Goal: Navigation & Orientation: Understand site structure

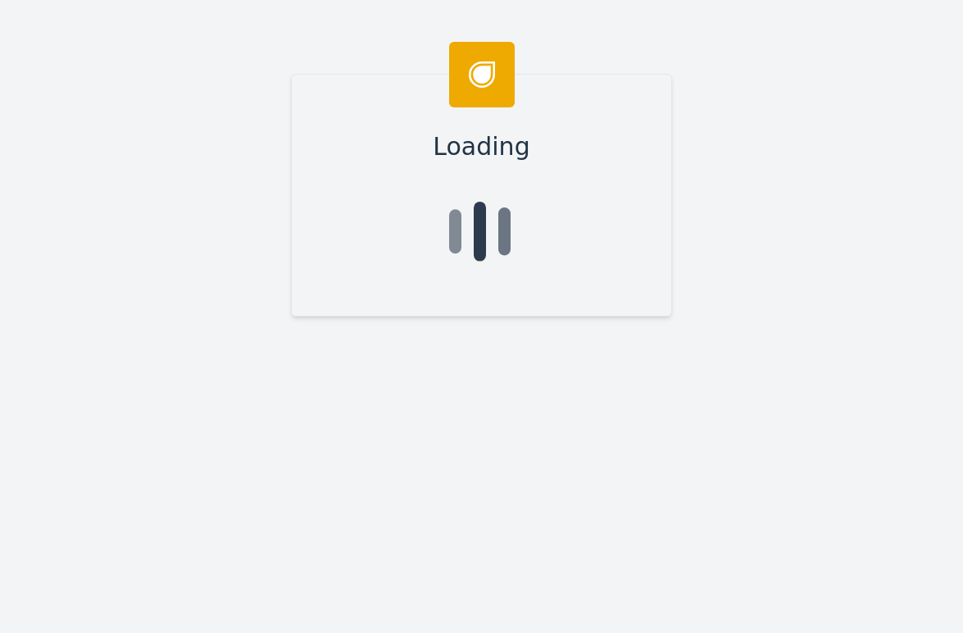
type input "Ryan"
type input "Pfautz"
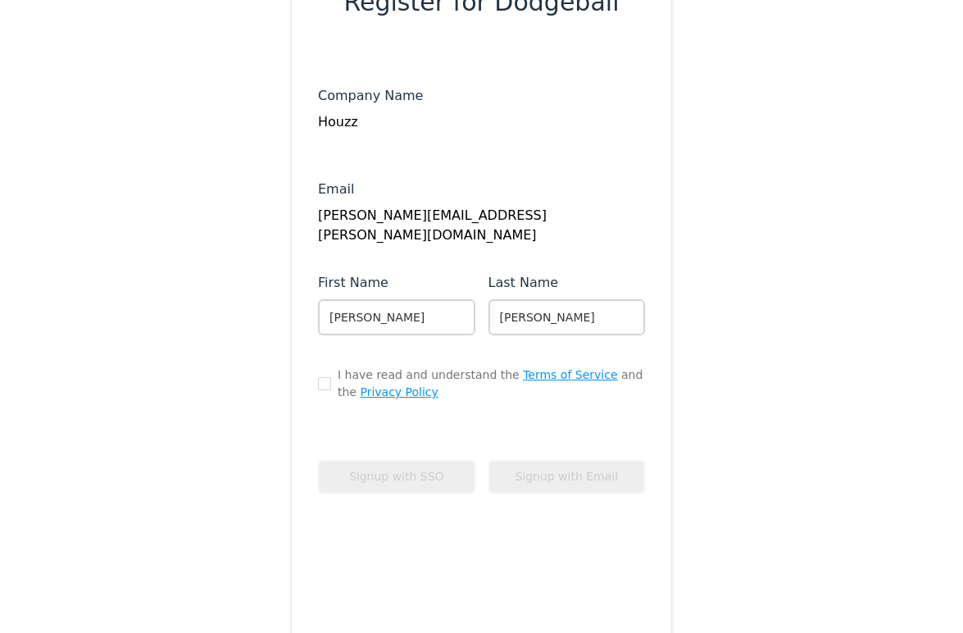
scroll to position [174, 0]
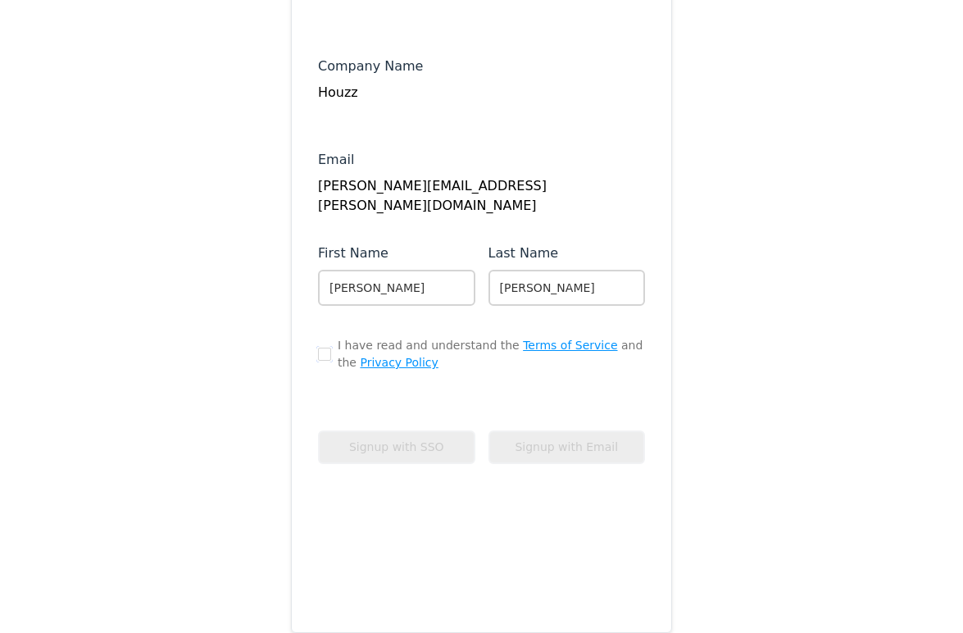
click at [324, 355] on input "checkbox" at bounding box center [324, 353] width 13 height 13
checkbox input "true"
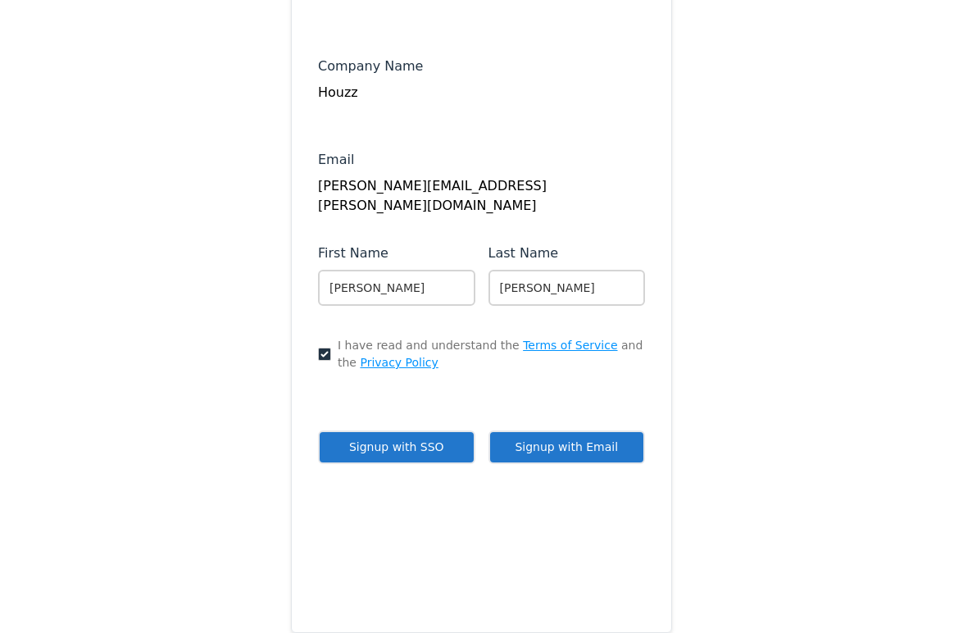
click at [597, 459] on button "Signup with Email" at bounding box center [566, 447] width 157 height 34
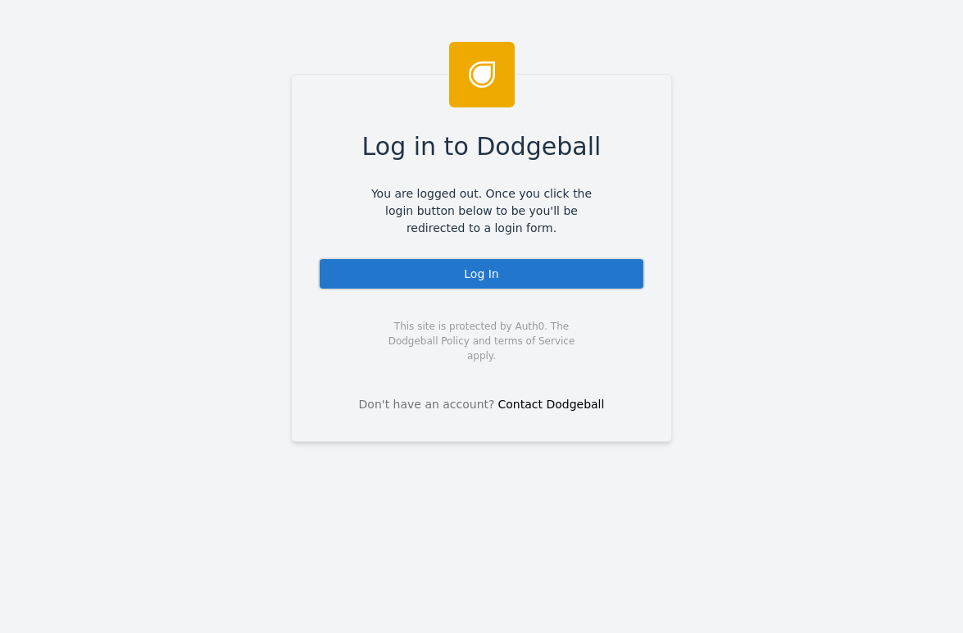
click at [507, 266] on div "Log In" at bounding box center [481, 273] width 327 height 33
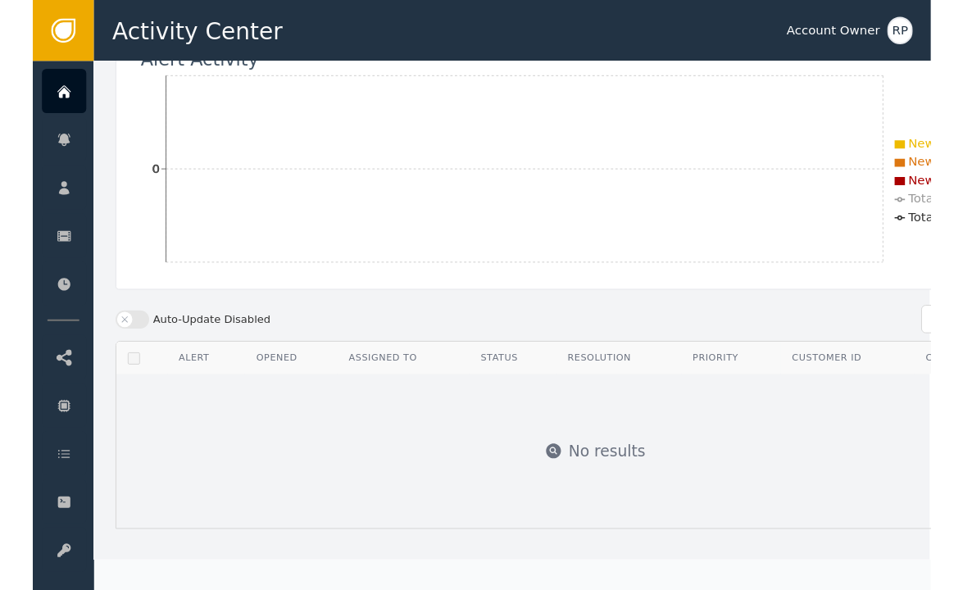
scroll to position [0, 2]
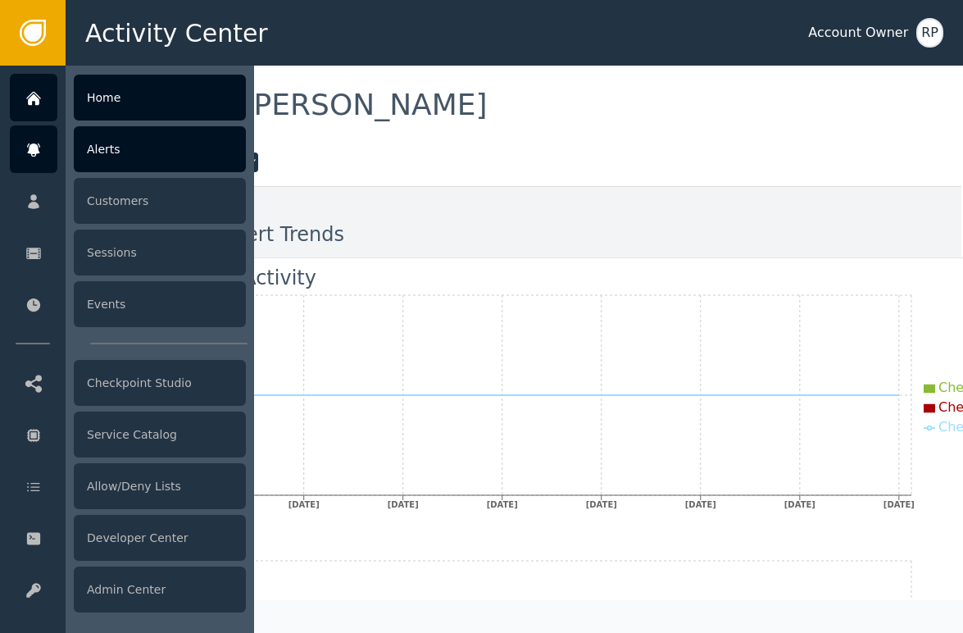
click at [45, 148] on div at bounding box center [34, 149] width 48 height 48
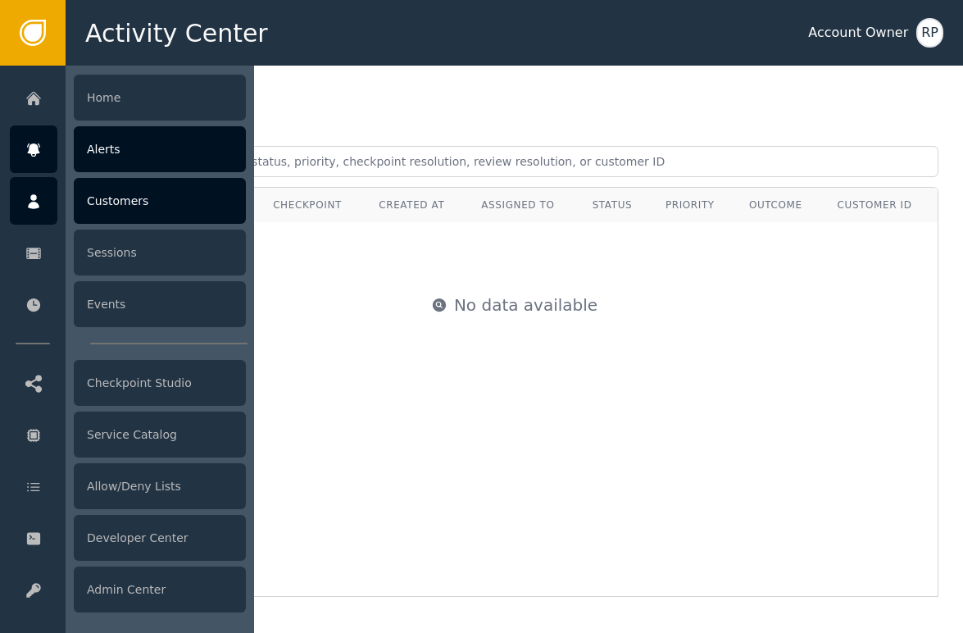
click at [45, 192] on div at bounding box center [34, 201] width 48 height 48
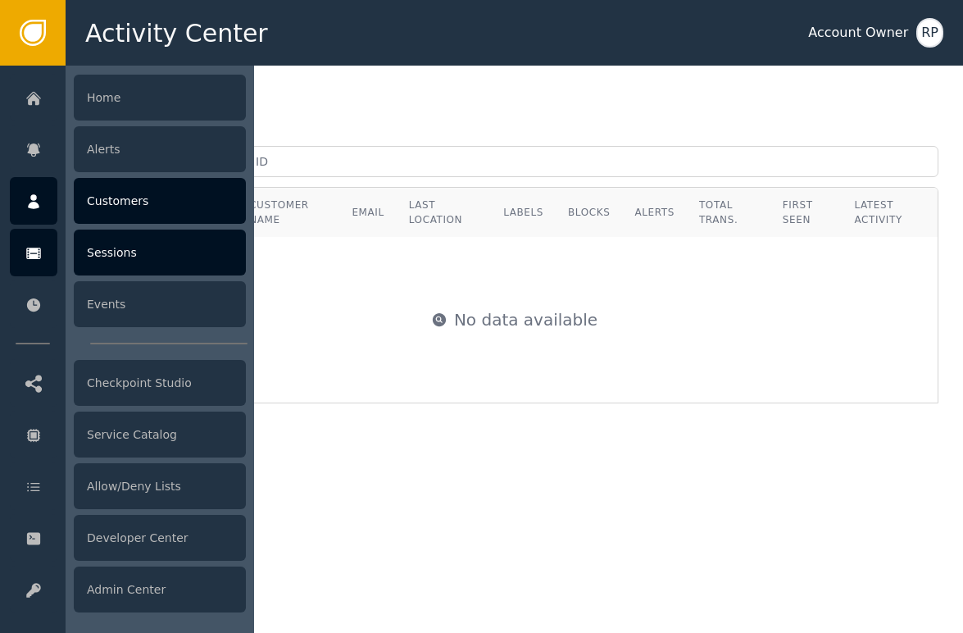
click at [161, 255] on div "Sessions" at bounding box center [160, 252] width 172 height 46
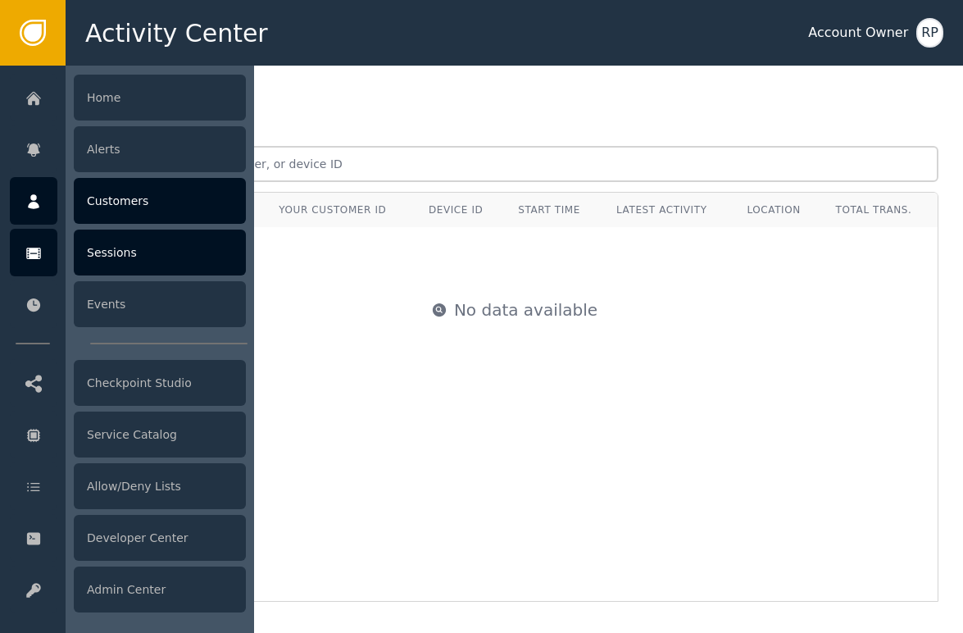
click at [114, 210] on div "Customers" at bounding box center [160, 201] width 172 height 46
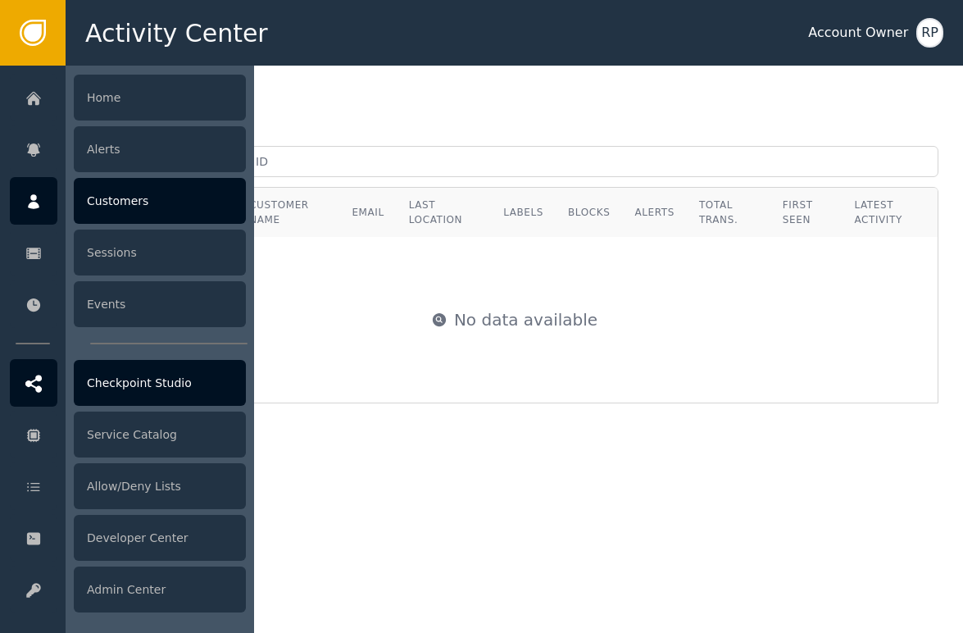
click at [141, 378] on div "Checkpoint Studio" at bounding box center [160, 383] width 172 height 46
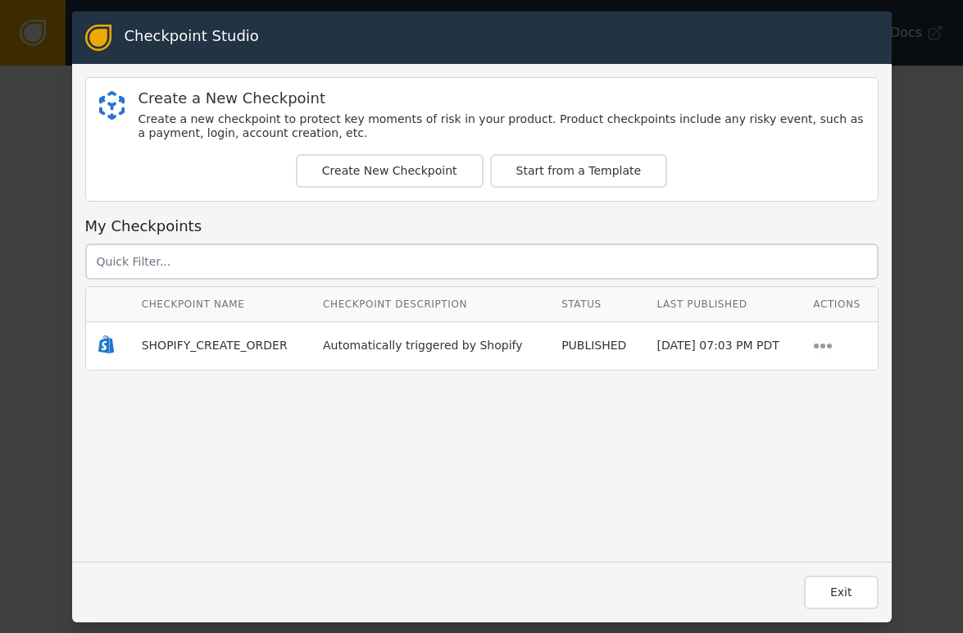
click at [898, 161] on div "Checkpoint Studio Create a New Checkpoint Create a new checkpoint to protect ke…" at bounding box center [481, 316] width 963 height 633
click at [845, 579] on button "Exit" at bounding box center [841, 592] width 75 height 34
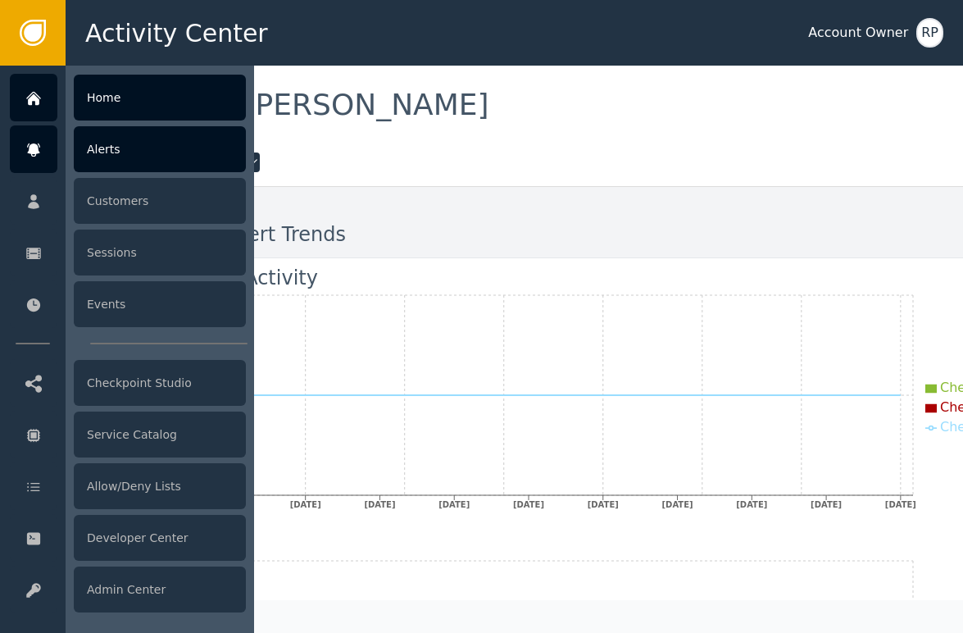
click at [25, 152] on div at bounding box center [34, 149] width 48 height 48
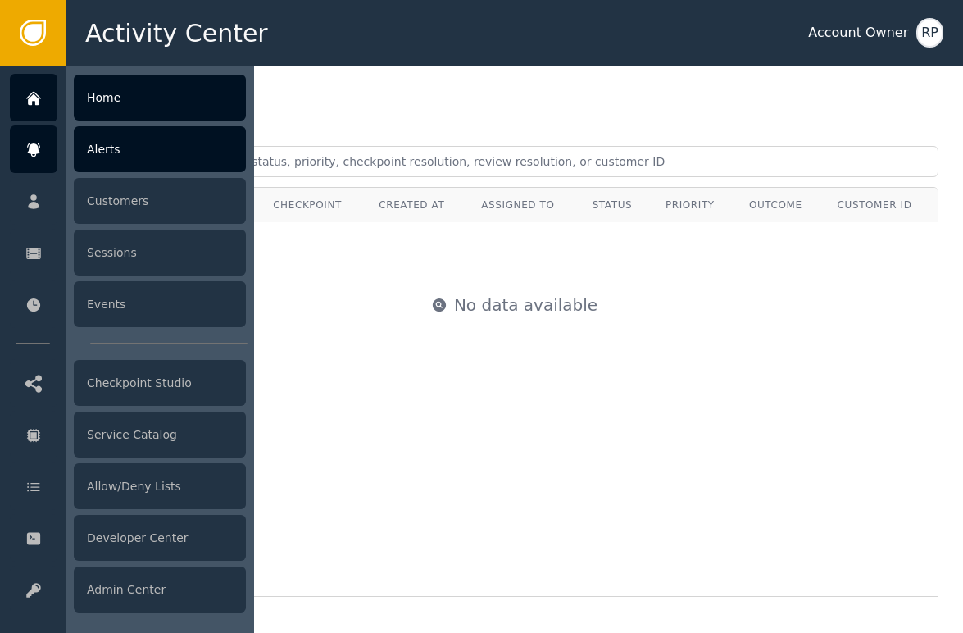
click at [131, 98] on div "Home" at bounding box center [160, 98] width 172 height 46
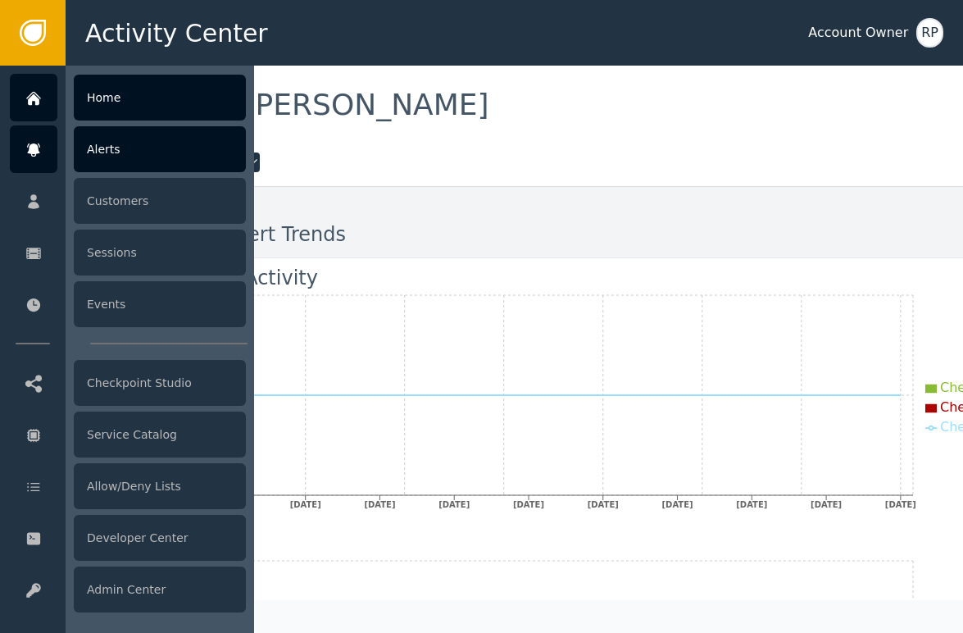
click at [38, 157] on icon at bounding box center [33, 150] width 16 height 18
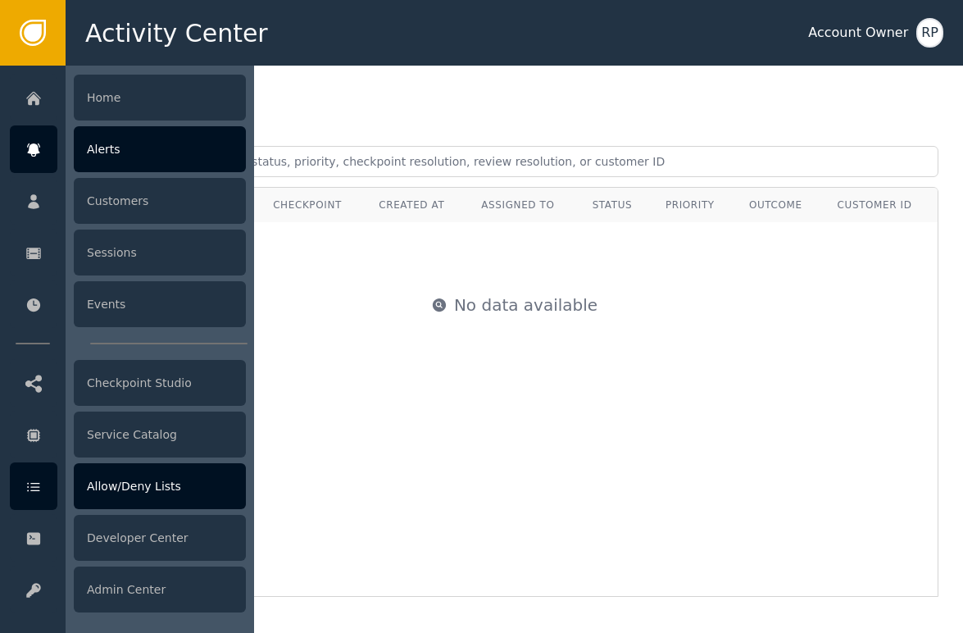
click at [30, 491] on icon at bounding box center [33, 487] width 16 height 18
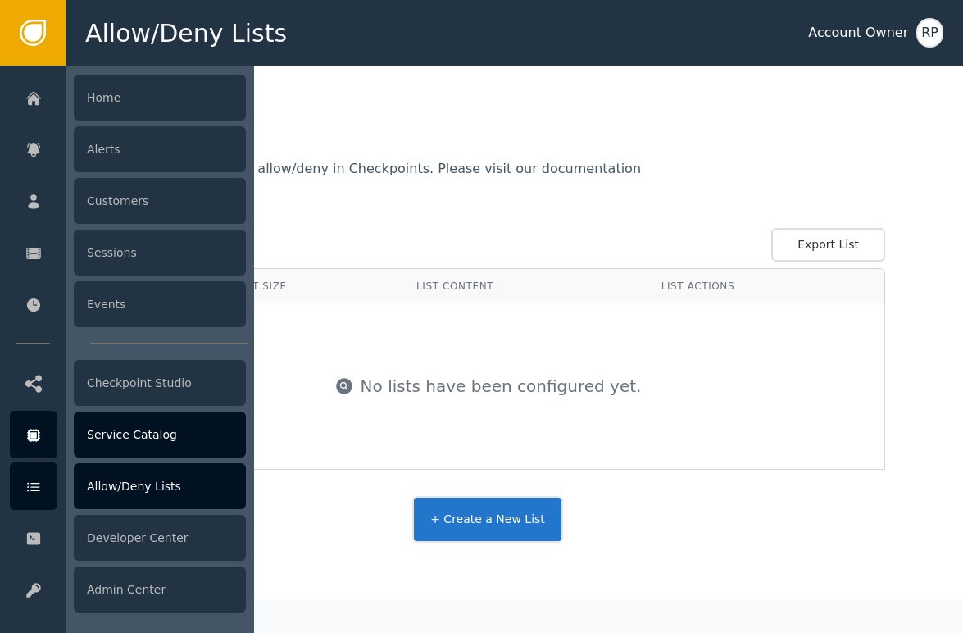
click at [40, 427] on icon at bounding box center [33, 435] width 16 height 18
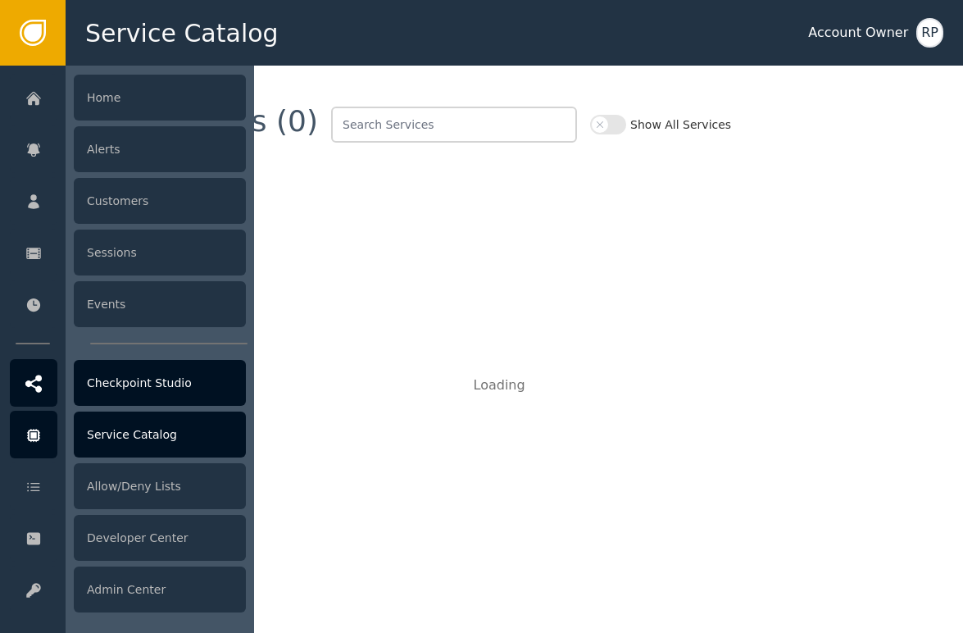
click at [39, 386] on icon at bounding box center [33, 383] width 16 height 17
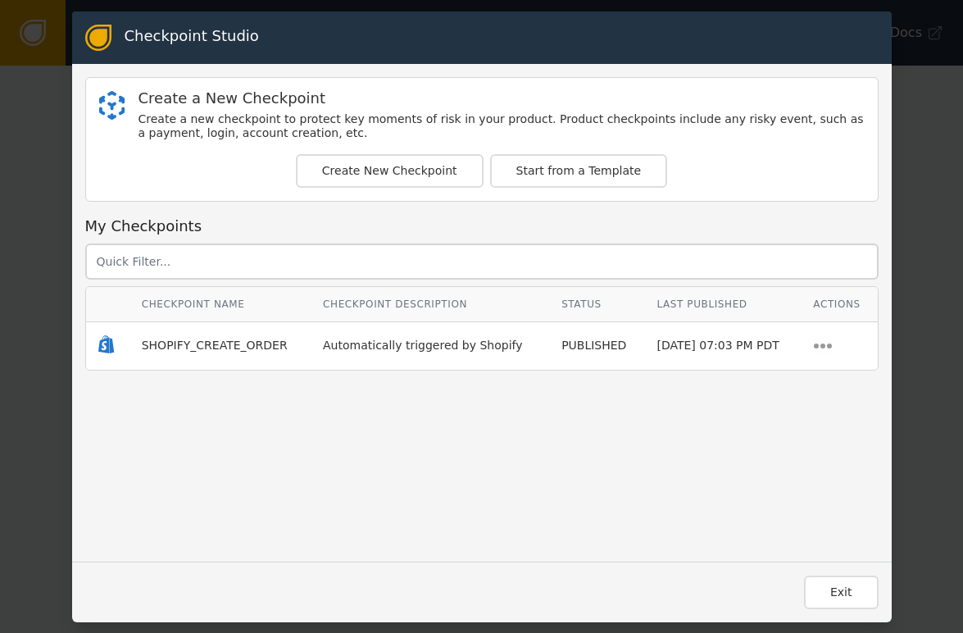
click at [19, 211] on div "Checkpoint Studio Create a New Checkpoint Create a new checkpoint to protect ke…" at bounding box center [481, 316] width 963 height 633
click at [927, 92] on div "Checkpoint Studio Create a New Checkpoint Create a new checkpoint to protect ke…" at bounding box center [481, 316] width 963 height 633
click at [856, 575] on button "Exit" at bounding box center [841, 592] width 75 height 34
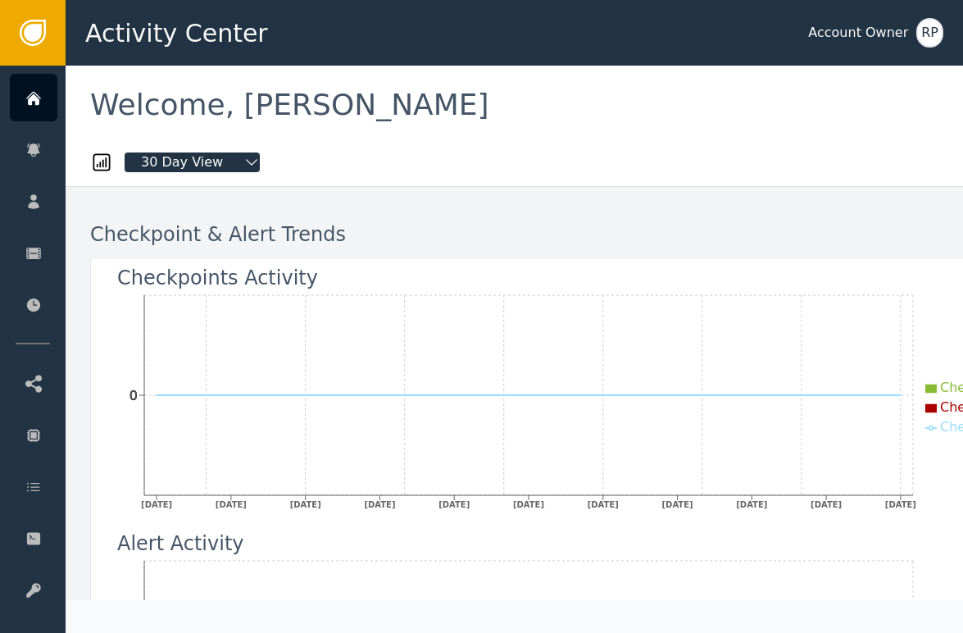
click at [883, 30] on div "Account Owner" at bounding box center [858, 33] width 100 height 20
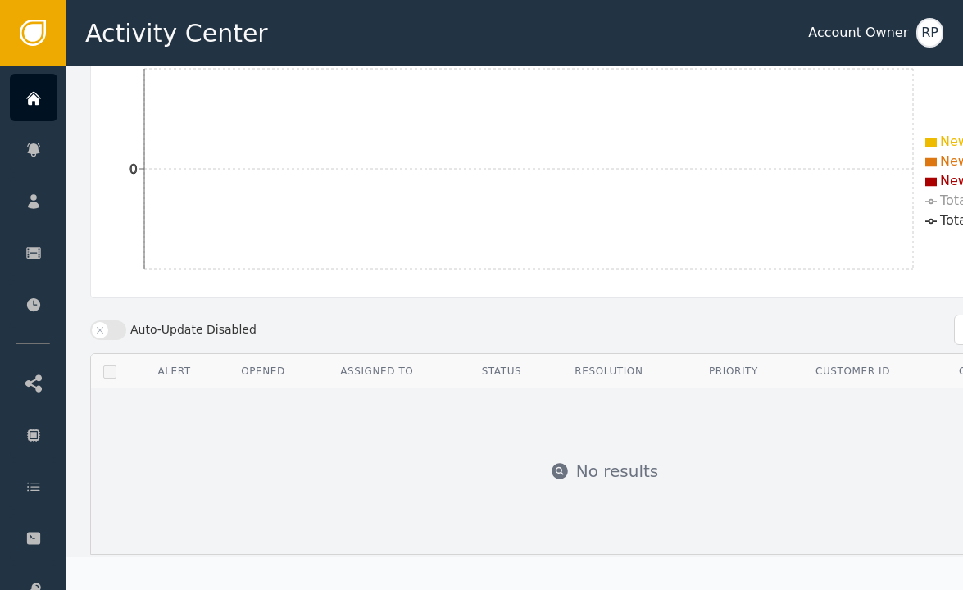
scroll to position [522, 0]
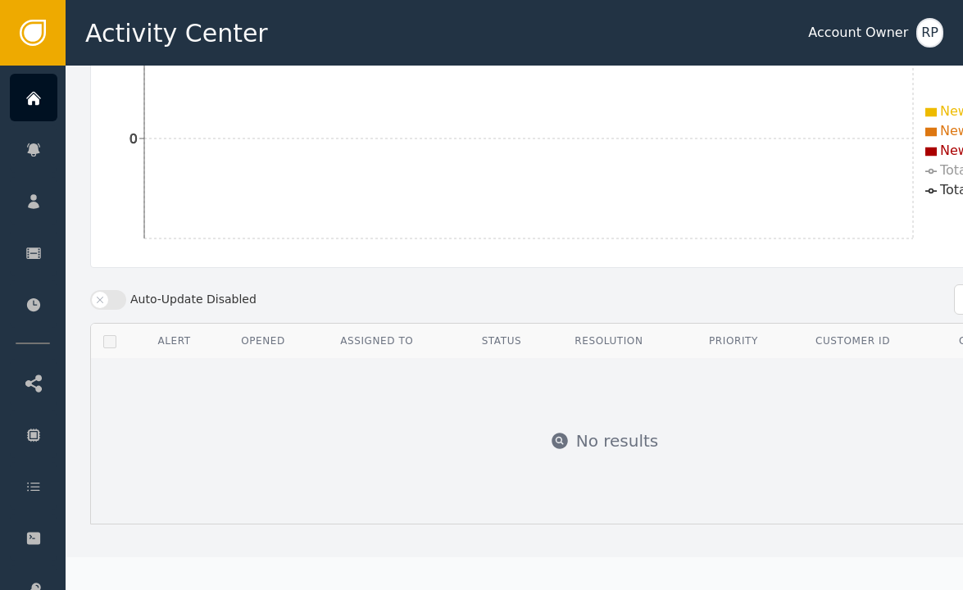
click at [929, 32] on div "RP" at bounding box center [929, 33] width 27 height 30
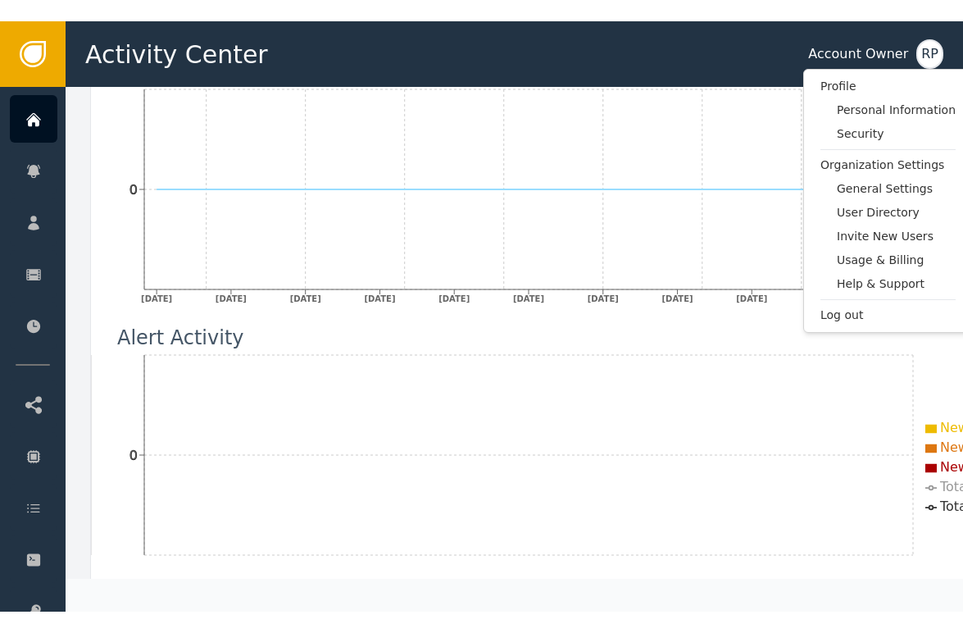
scroll to position [0, 0]
